Goal: Obtain resource: Obtain resource

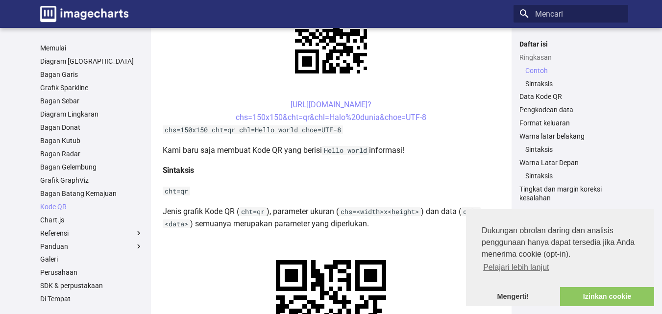
scroll to position [269, 0]
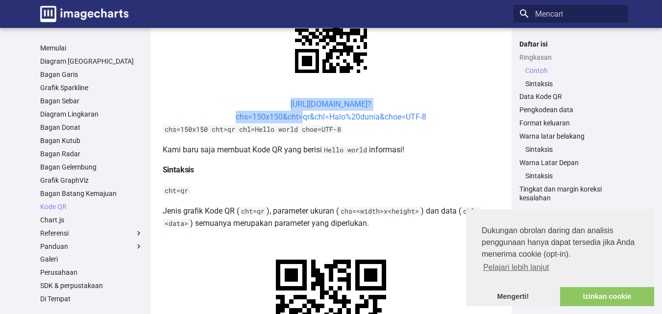
drag, startPoint x: 273, startPoint y: 105, endPoint x: 303, endPoint y: 119, distance: 32.9
click at [303, 119] on center "[URL][DOMAIN_NAME]? chs=150x150&cht=qr&chl=Halo%20dunia&choe=UTF-8" at bounding box center [331, 110] width 337 height 25
copy link "[URL][DOMAIN_NAME]? chs=150x150&cht="
click at [292, 109] on center "[URL][DOMAIN_NAME]? chs=150x150&cht=qr&chl=Halo%20dunia&choe=UTF-8" at bounding box center [331, 110] width 337 height 25
click at [291, 104] on font "[URL][DOMAIN_NAME]?" at bounding box center [331, 103] width 81 height 9
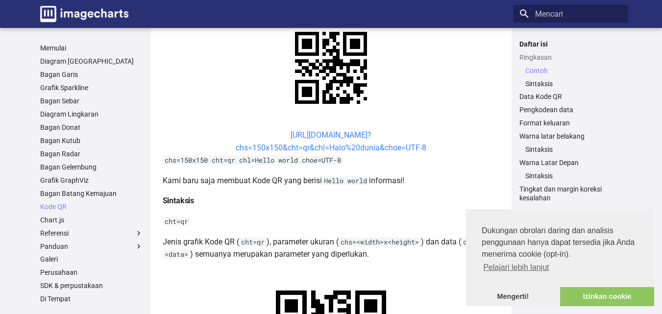
scroll to position [239, 0]
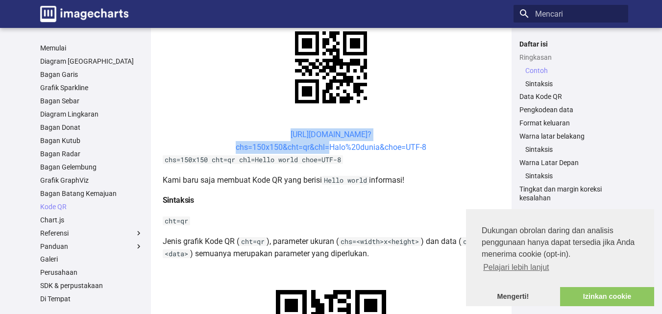
drag, startPoint x: 271, startPoint y: 133, endPoint x: 330, endPoint y: 151, distance: 61.5
click at [330, 151] on center "[URL][DOMAIN_NAME]? chs=150x150&cht=qr&chl=Halo%20dunia&choe=UTF-8" at bounding box center [331, 140] width 337 height 25
copy link "[URL][DOMAIN_NAME]? chs=150x150&cht=qr&chl="
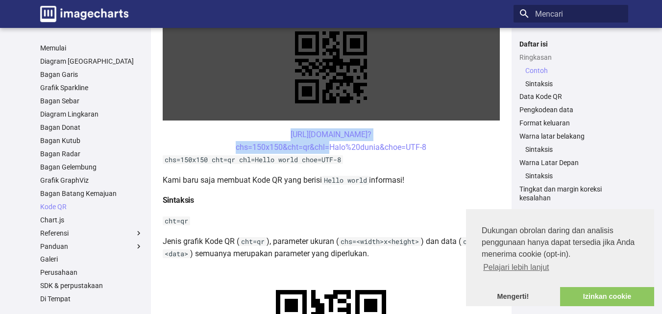
copy link "[URL][DOMAIN_NAME]? chs=150x150&cht=qr&chl="
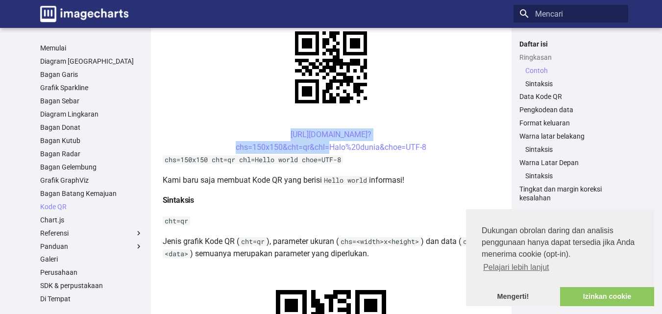
copy link "[URL][DOMAIN_NAME]? chs=150x150&cht=qr&chl="
